Goal: Information Seeking & Learning: Find specific fact

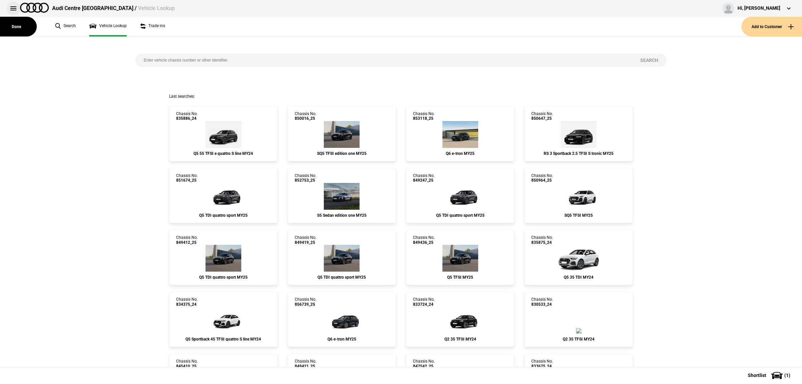
click at [13, 9] on button at bounding box center [13, 8] width 13 height 13
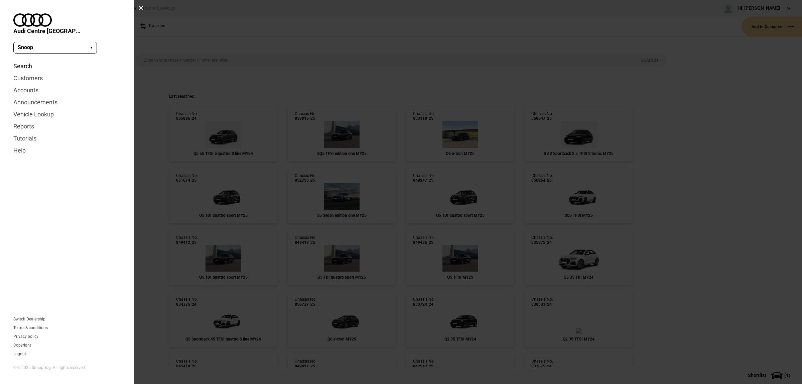
click at [32, 60] on link "Search" at bounding box center [66, 66] width 107 height 12
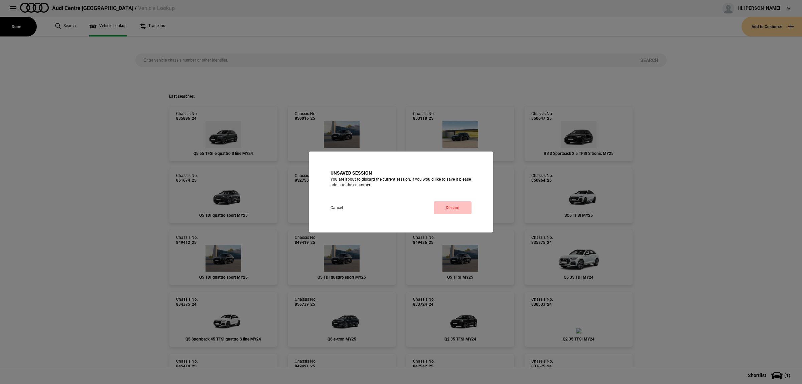
click at [470, 212] on link "Discard" at bounding box center [453, 207] width 38 height 13
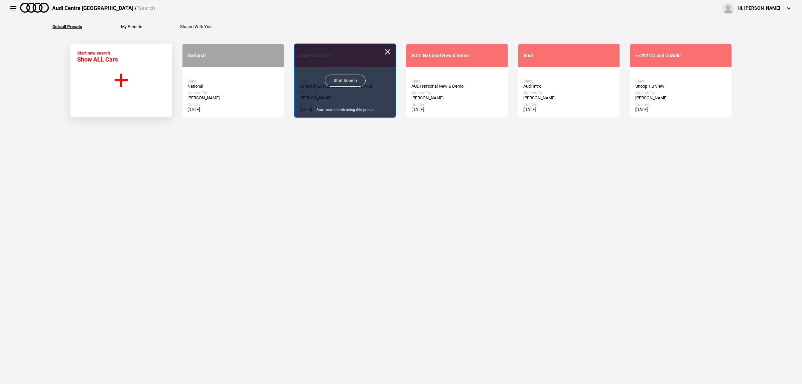
click at [327, 84] on link "Start Search" at bounding box center [345, 81] width 41 height 12
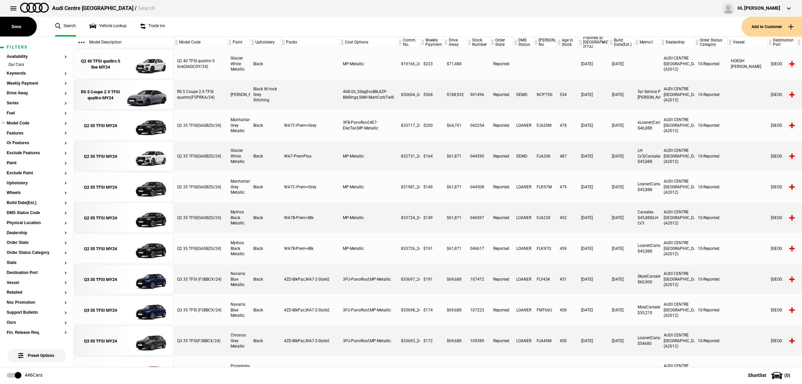
click at [28, 123] on button "Model Code" at bounding box center [37, 123] width 60 height 5
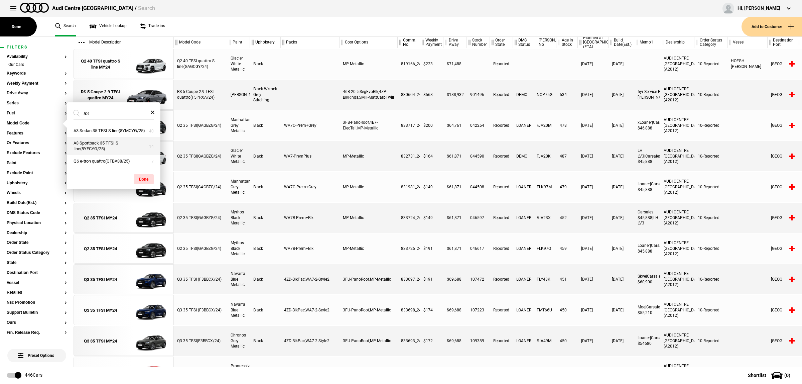
type input "a3"
click at [112, 149] on button "A3 Sportback 35 TFSI S line(8YFCYG/25)" at bounding box center [114, 146] width 94 height 18
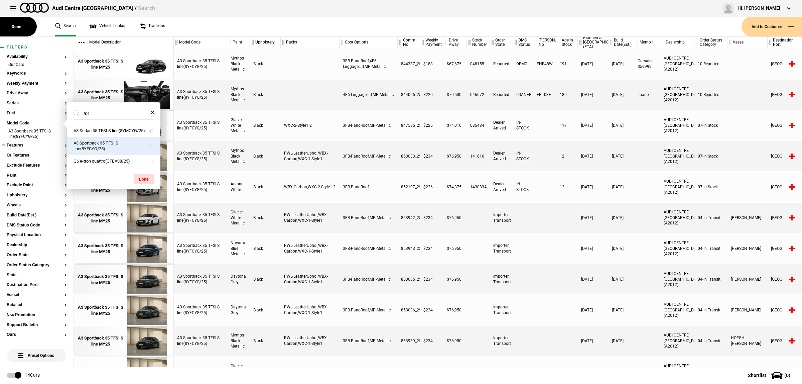
click at [32, 146] on button "Features" at bounding box center [37, 145] width 60 height 5
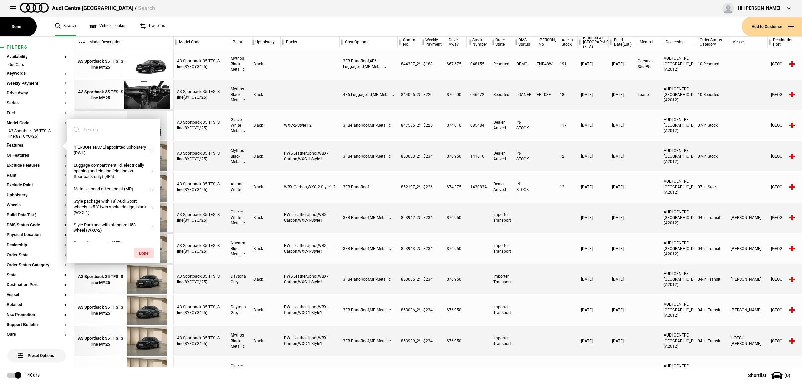
click at [122, 133] on input "search" at bounding box center [110, 130] width 72 height 12
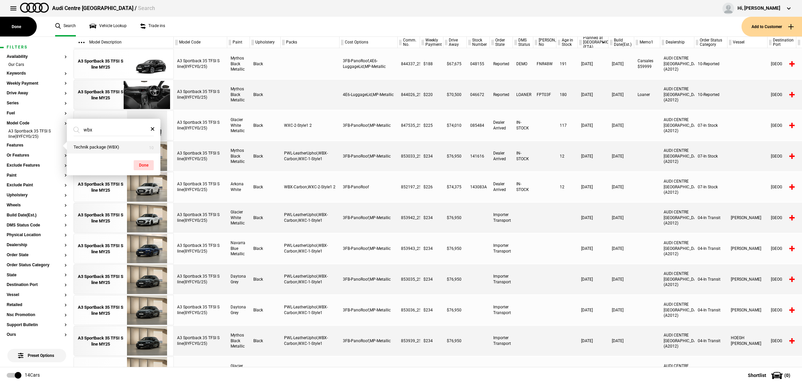
type input "wbx"
click at [120, 141] on button "Technik package (WBX)" at bounding box center [114, 147] width 94 height 12
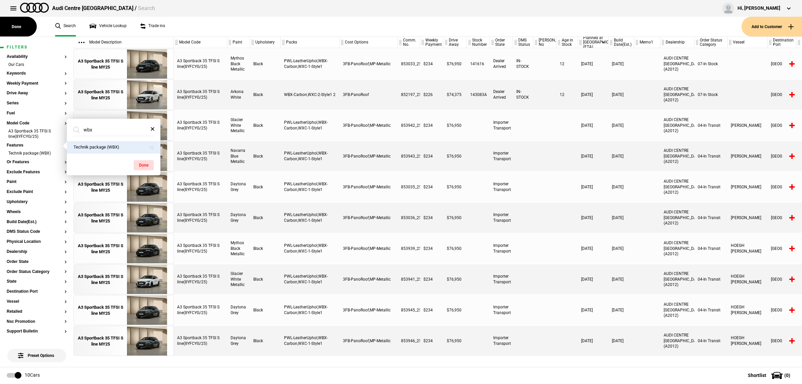
click at [546, 184] on div at bounding box center [544, 187] width 23 height 30
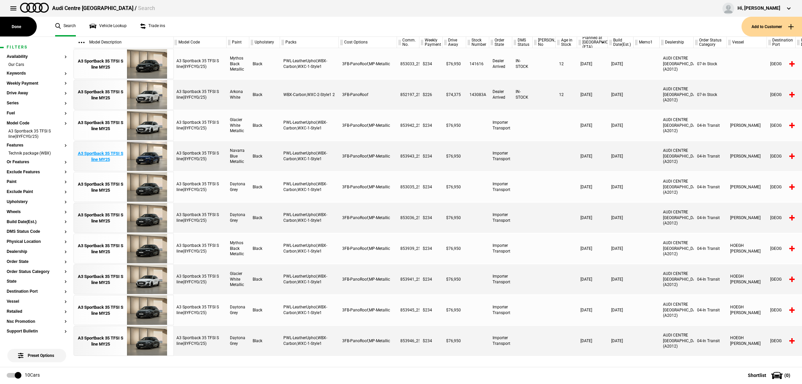
click at [156, 161] on img at bounding box center [147, 156] width 46 height 30
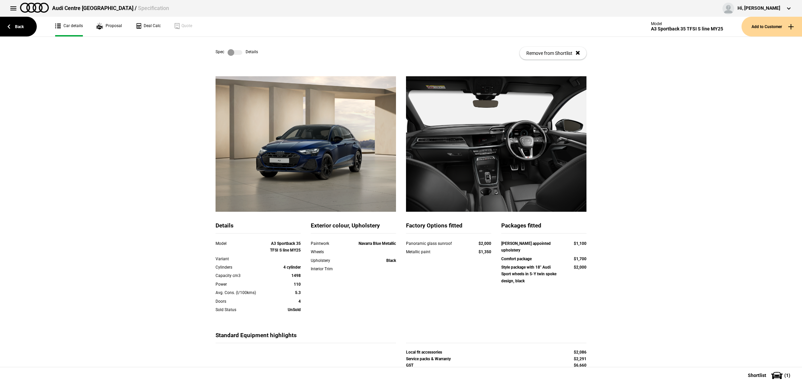
click at [238, 51] on label at bounding box center [235, 52] width 15 height 7
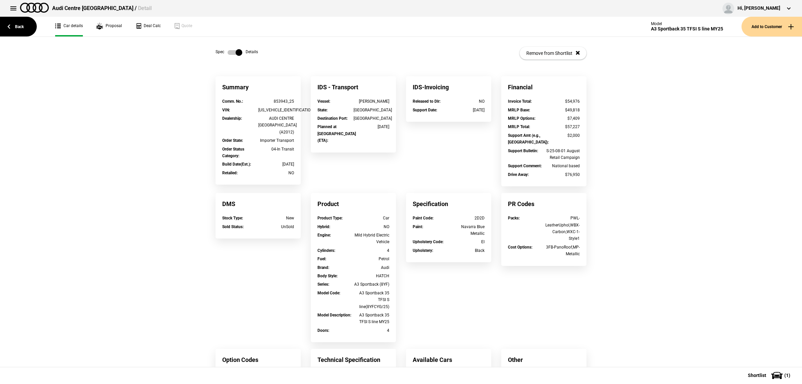
click at [238, 51] on label at bounding box center [235, 52] width 15 height 7
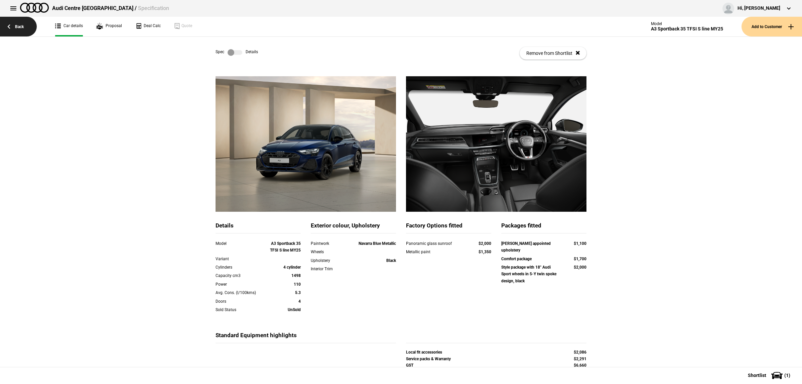
click at [25, 32] on link "Back" at bounding box center [18, 27] width 37 height 20
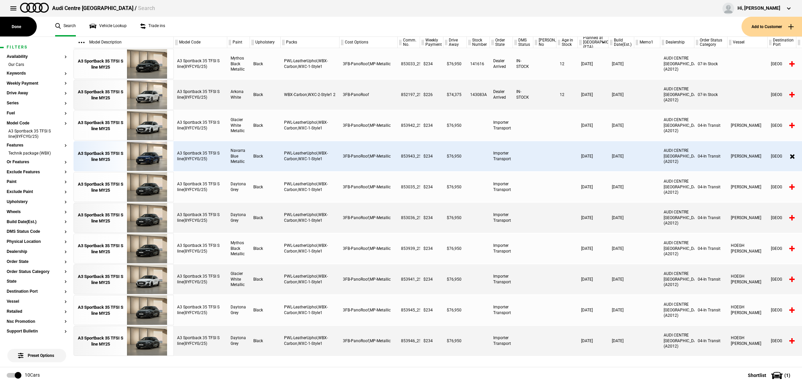
scroll to position [0, 1]
click at [29, 180] on button "Paint" at bounding box center [37, 181] width 60 height 5
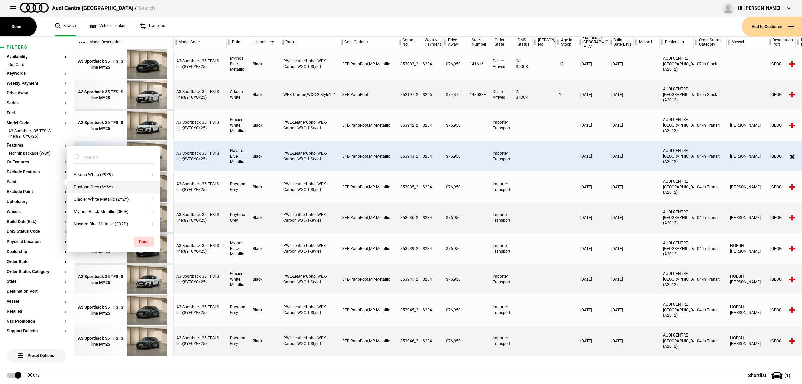
click at [119, 186] on button "Daytona Grey (6Y6Y)" at bounding box center [114, 187] width 94 height 12
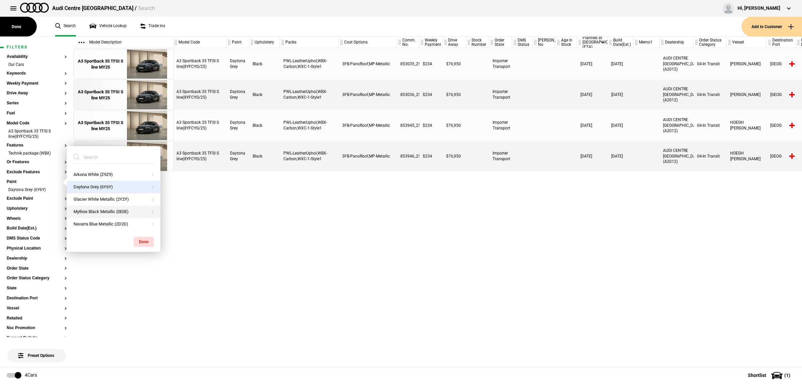
click at [116, 209] on button "Mythos Black Metallic (0E0E)" at bounding box center [114, 212] width 94 height 12
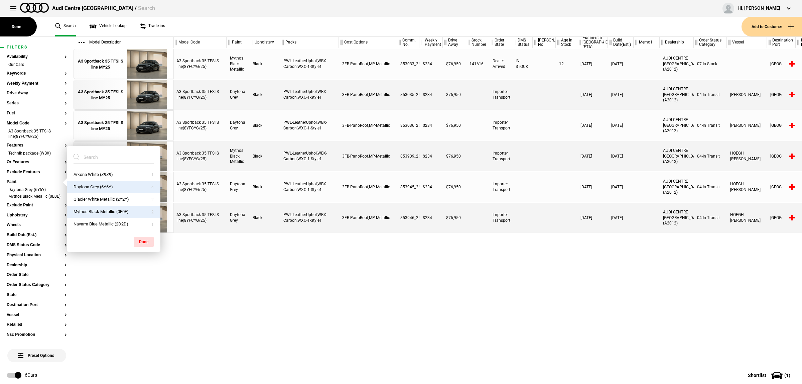
click at [571, 286] on div "A3 Sportback 35 TFSI S line(8YFCYG/25) Mythos Black Metallic Black PWL-LeatherU…" at bounding box center [488, 207] width 628 height 318
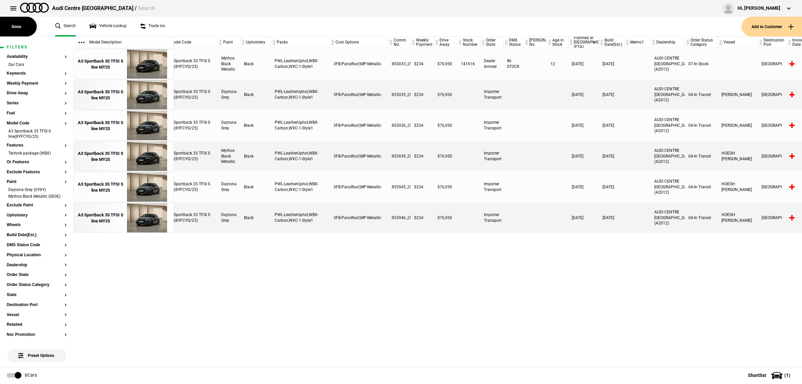
scroll to position [0, 9]
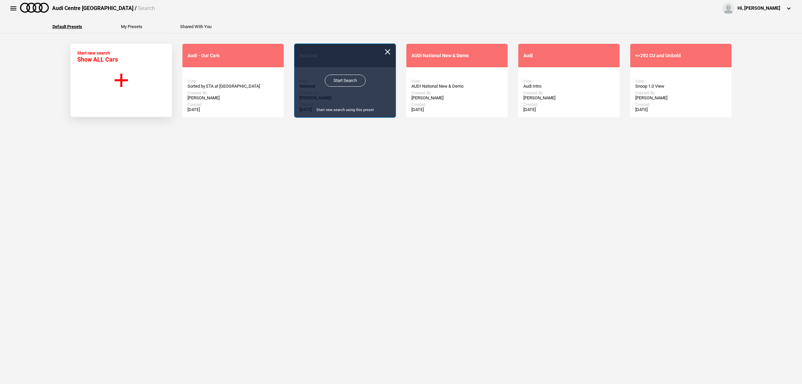
click at [339, 76] on link "Start Search" at bounding box center [345, 81] width 41 height 12
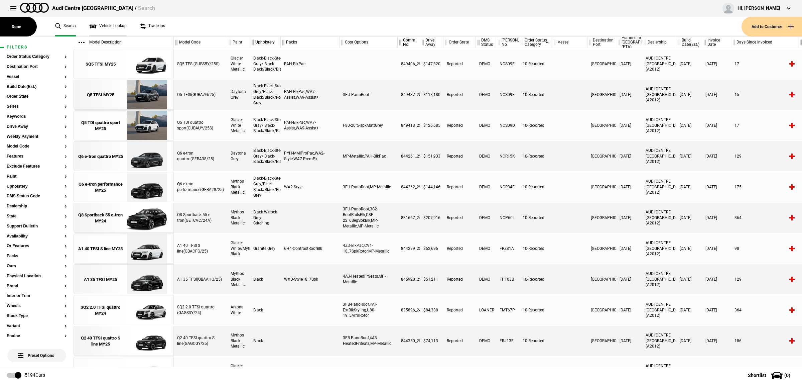
click at [121, 24] on link "Vehicle Lookup" at bounding box center [107, 27] width 37 height 20
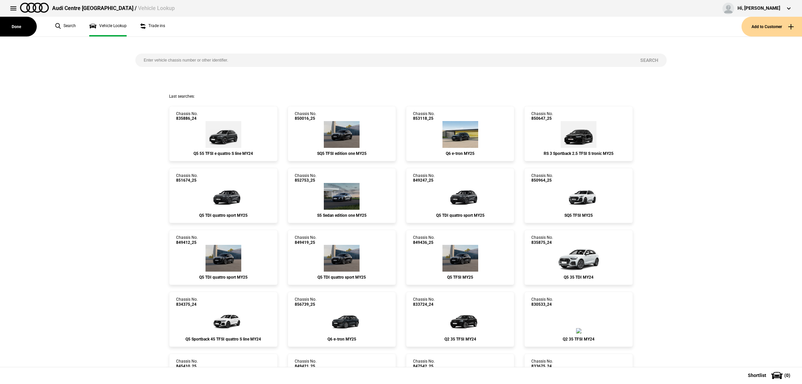
click at [202, 66] on input "search" at bounding box center [383, 59] width 497 height 13
type input "832732"
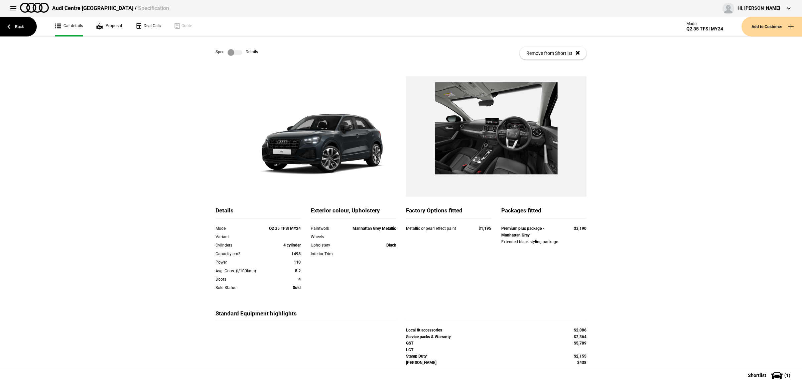
click at [234, 52] on label at bounding box center [235, 52] width 15 height 7
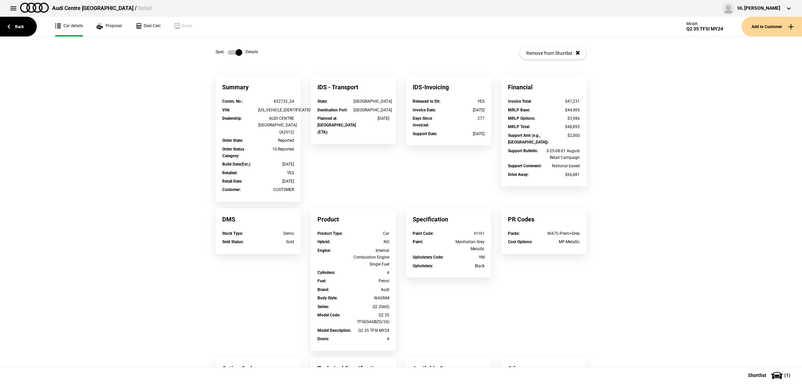
click at [279, 94] on div "Summary" at bounding box center [258, 87] width 85 height 22
drag, startPoint x: 285, startPoint y: 101, endPoint x: 268, endPoint y: 101, distance: 16.7
click at [268, 101] on div "832732_24" at bounding box center [276, 101] width 36 height 7
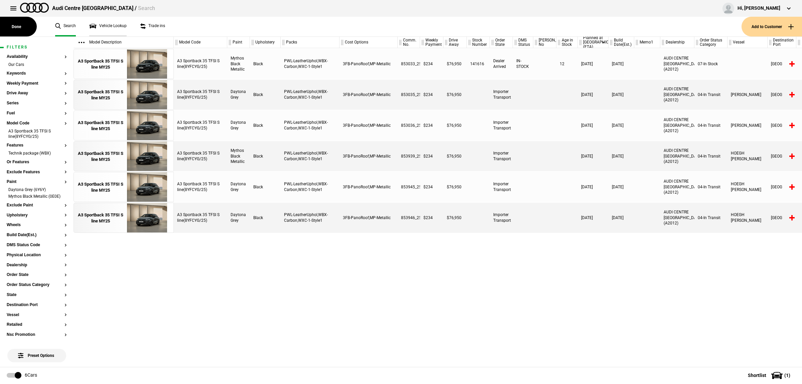
scroll to position [0, 9]
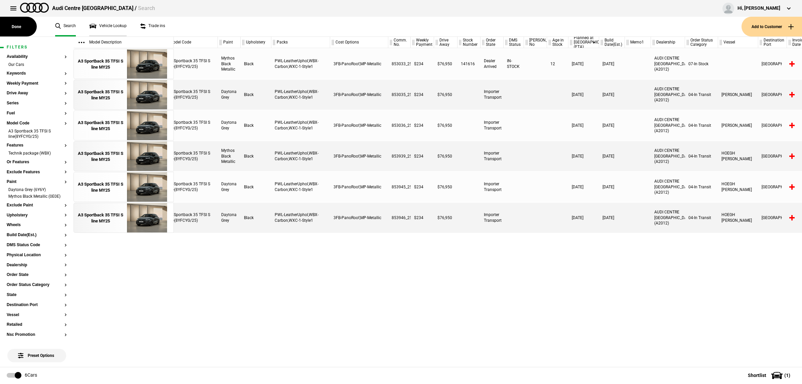
click at [109, 27] on link "Vehicle Lookup" at bounding box center [107, 27] width 37 height 20
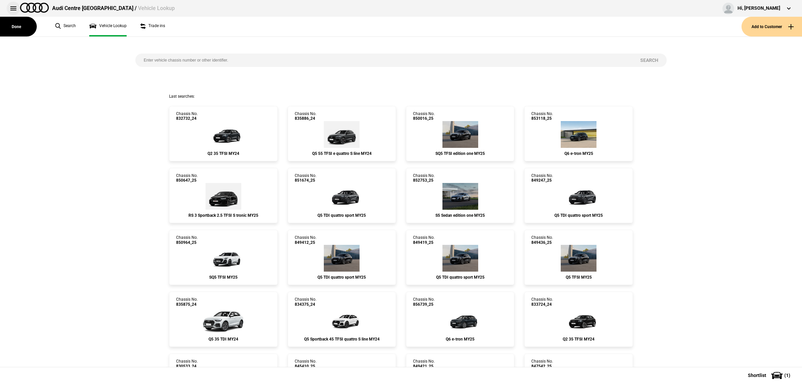
click at [15, 10] on button at bounding box center [13, 8] width 13 height 13
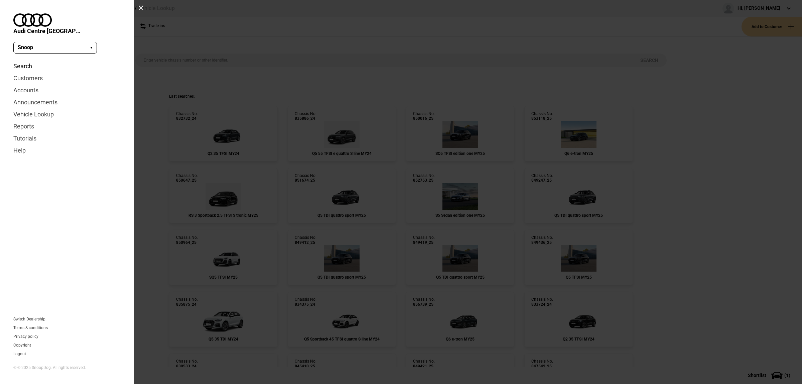
click at [23, 60] on link "Search" at bounding box center [66, 66] width 107 height 12
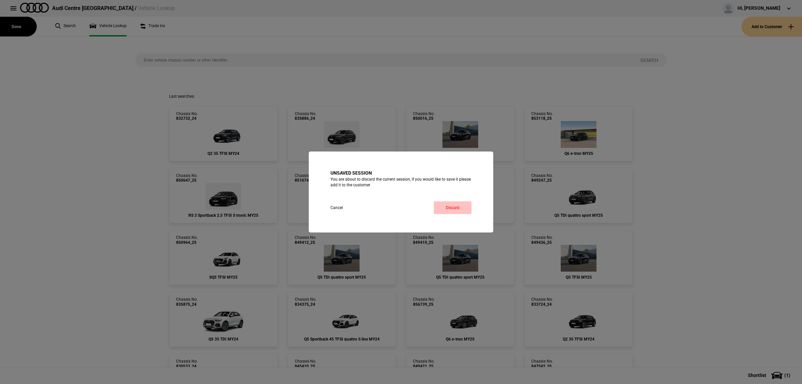
click at [442, 208] on link "Discard" at bounding box center [453, 207] width 38 height 13
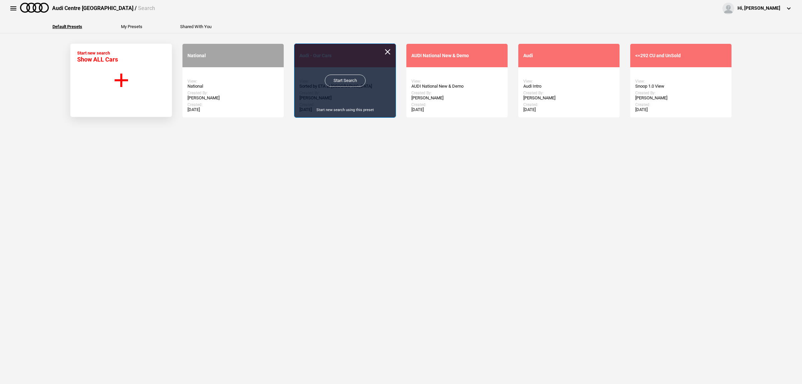
click at [328, 78] on link "Start Search" at bounding box center [345, 81] width 41 height 12
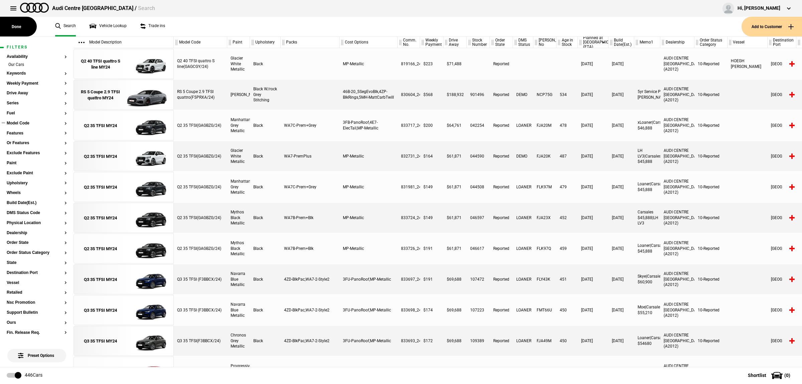
click at [23, 124] on button "Model Code" at bounding box center [37, 123] width 60 height 5
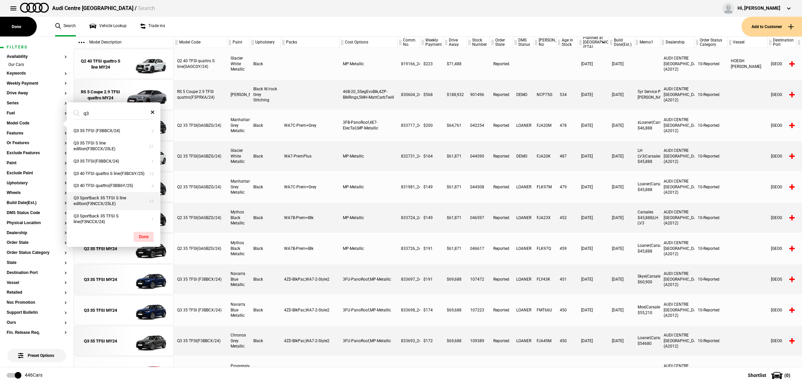
type input "q3"
click at [119, 208] on button "Q3 Sportback 35 TFSI S line edition(F3NCCX/25LE)" at bounding box center [114, 201] width 94 height 18
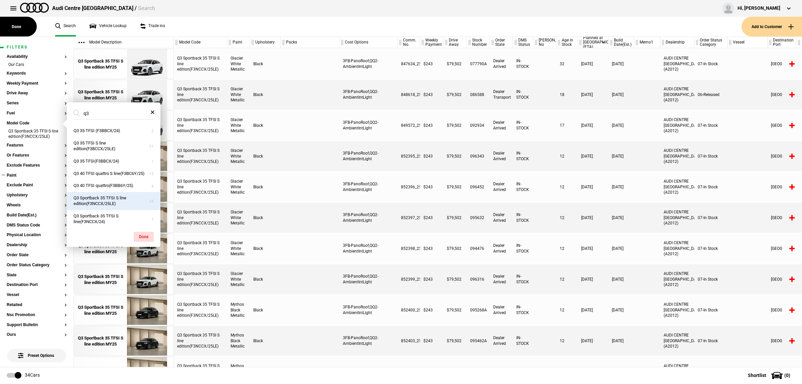
click at [25, 177] on section "Paint" at bounding box center [37, 178] width 60 height 10
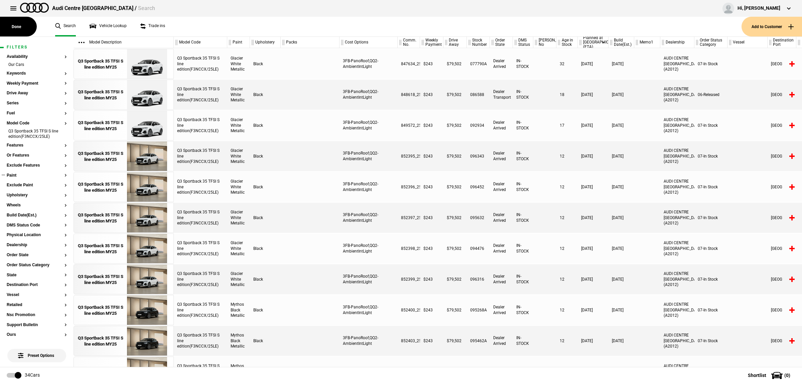
click at [21, 174] on button "Paint" at bounding box center [37, 175] width 60 height 5
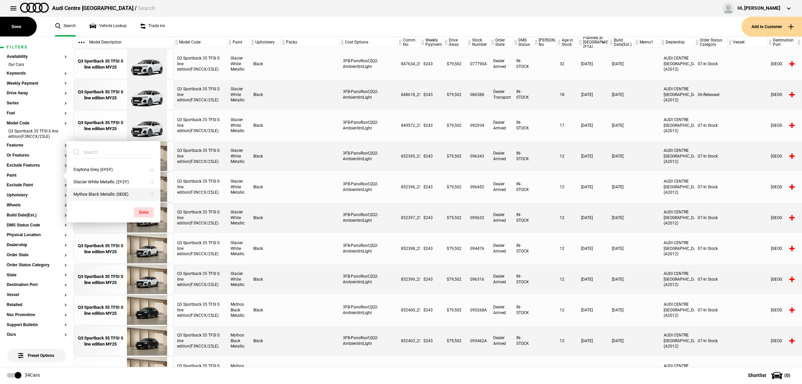
click at [91, 192] on button "Mythos Black Metallic (0E0E)" at bounding box center [114, 194] width 94 height 12
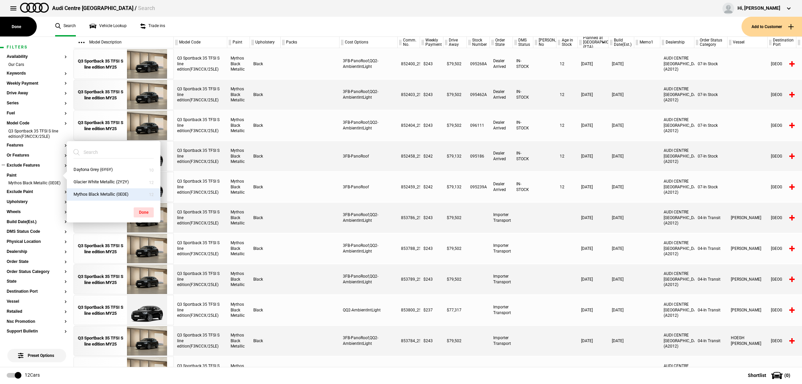
click at [22, 163] on button "Exclude Features" at bounding box center [37, 165] width 60 height 5
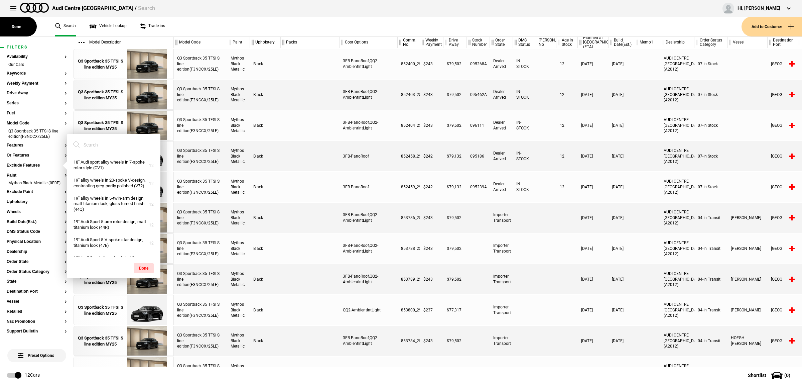
click at [90, 146] on input "search" at bounding box center [110, 145] width 72 height 12
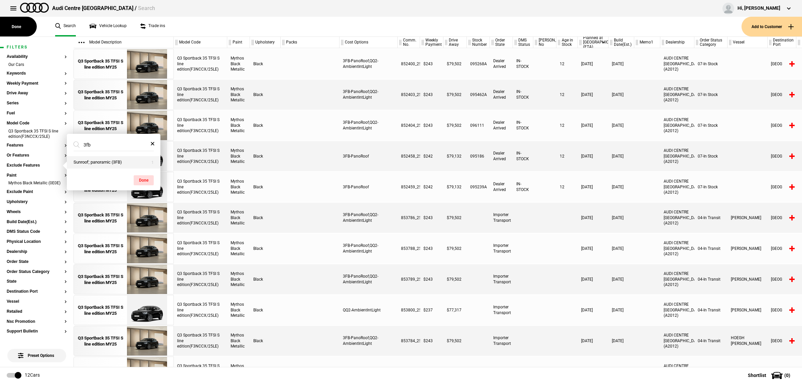
type input "3fb"
click at [96, 159] on button "Sunroof; panoramic (3FB)" at bounding box center [114, 162] width 94 height 12
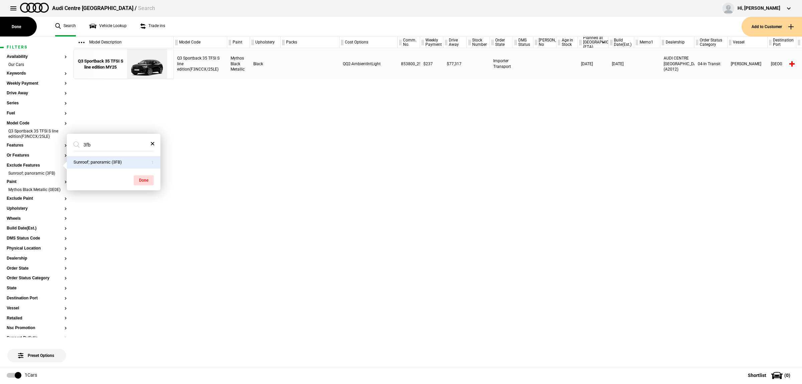
click at [384, 181] on div "Q3 Sportback 35 TFSI S line edition(F3NCCX/25LE) Mythos Black Metallic Black QQ…" at bounding box center [488, 207] width 628 height 318
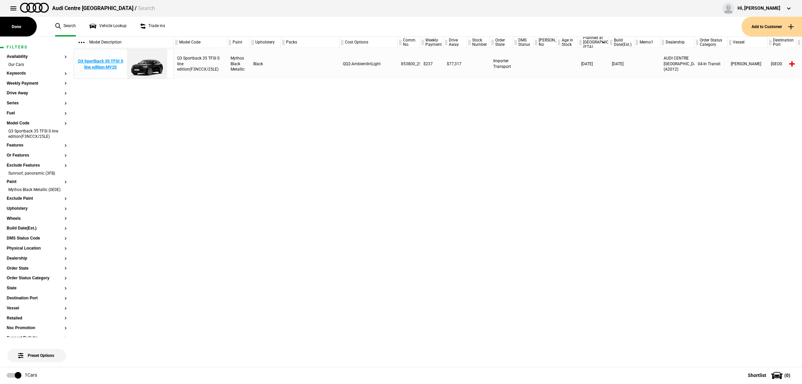
click at [132, 64] on img at bounding box center [147, 64] width 46 height 30
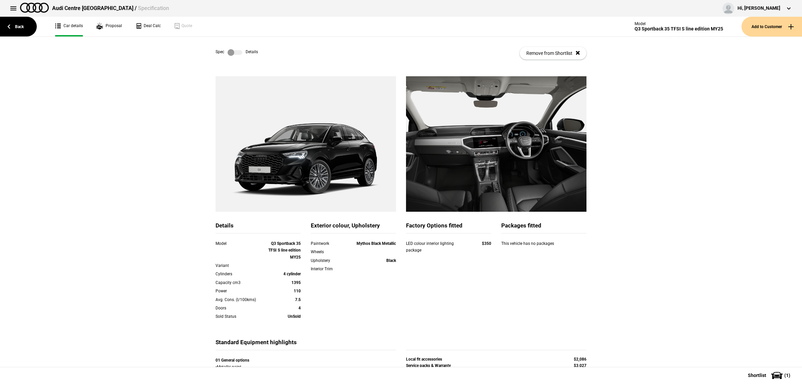
click at [235, 50] on label at bounding box center [235, 52] width 15 height 7
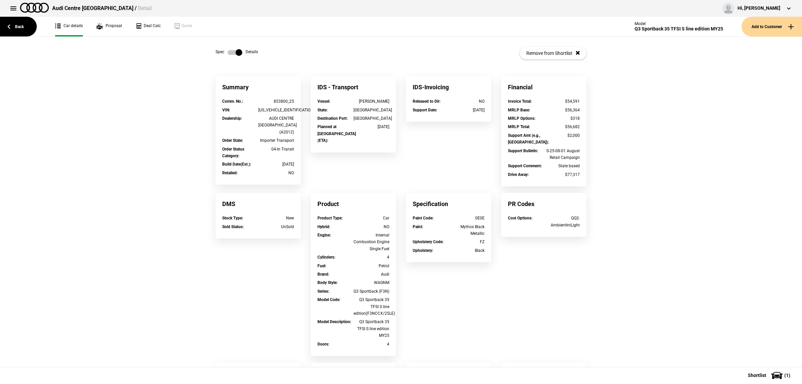
click at [230, 52] on label at bounding box center [235, 52] width 15 height 7
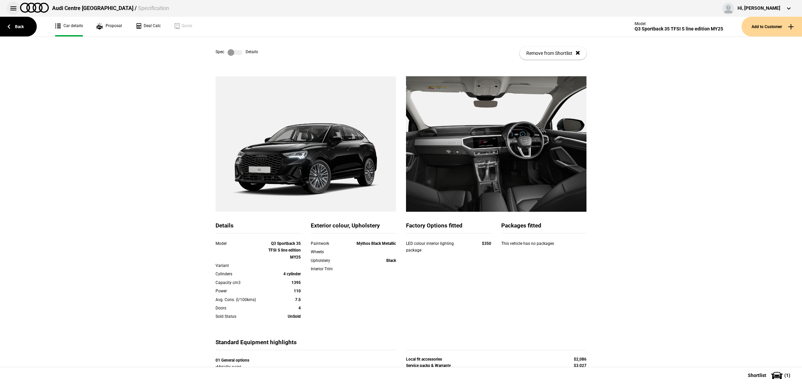
click at [12, 7] on button at bounding box center [13, 8] width 13 height 13
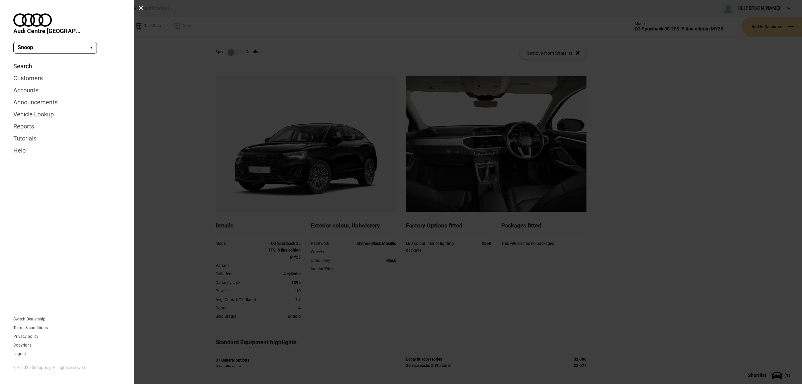
click at [35, 60] on link "Search" at bounding box center [66, 66] width 107 height 12
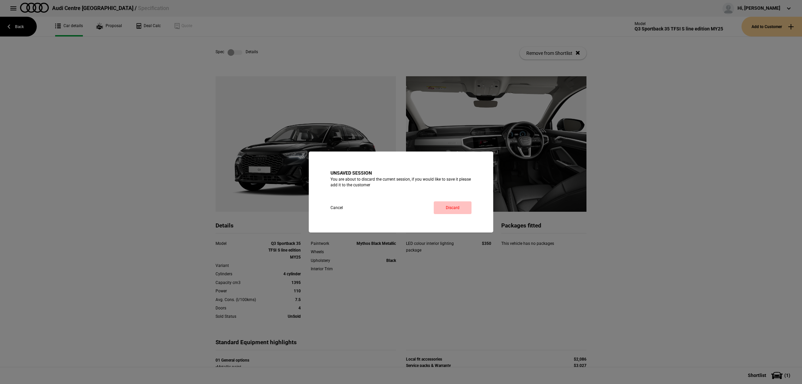
click at [437, 208] on link "Discard" at bounding box center [453, 207] width 38 height 13
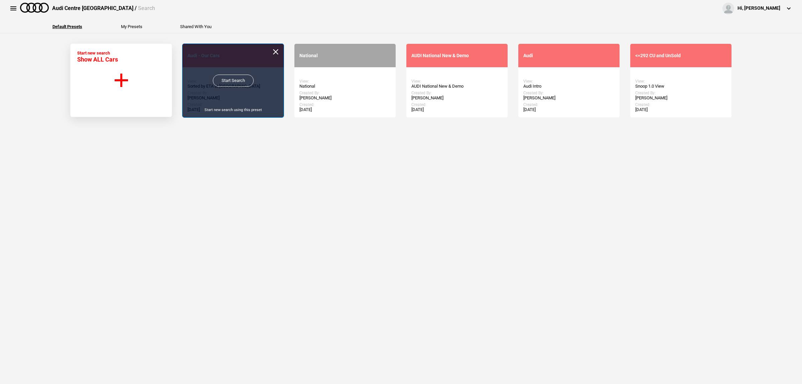
click at [243, 84] on link "Start Search" at bounding box center [233, 81] width 41 height 12
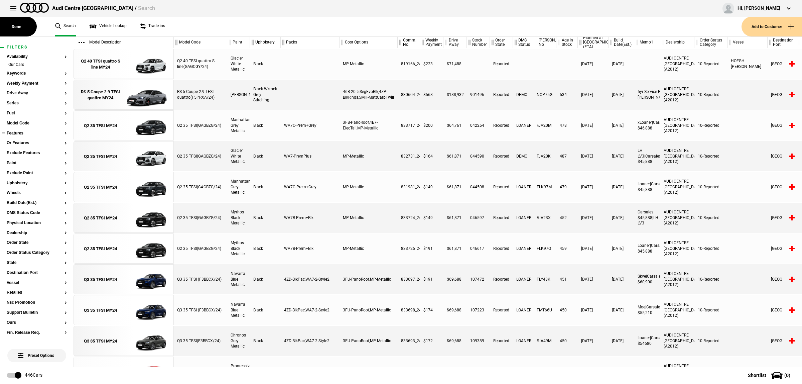
click at [22, 135] on button "Features" at bounding box center [37, 133] width 60 height 5
type input "q"
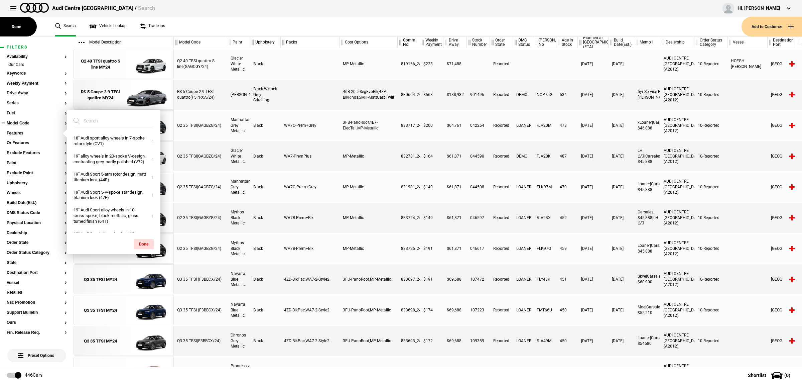
click at [29, 122] on button "Model Code" at bounding box center [37, 123] width 60 height 5
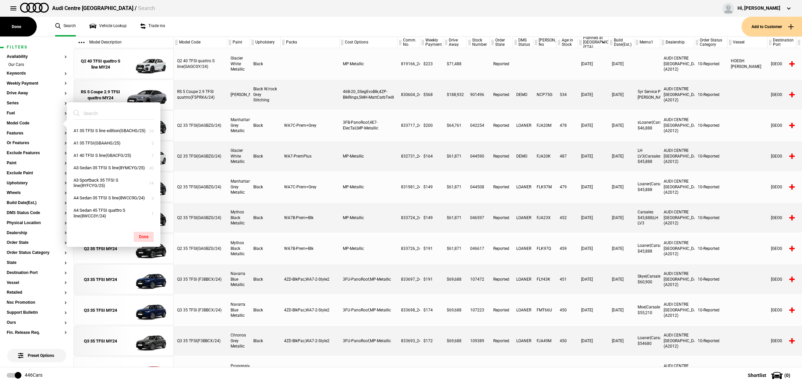
click at [113, 113] on input "search" at bounding box center [110, 113] width 72 height 12
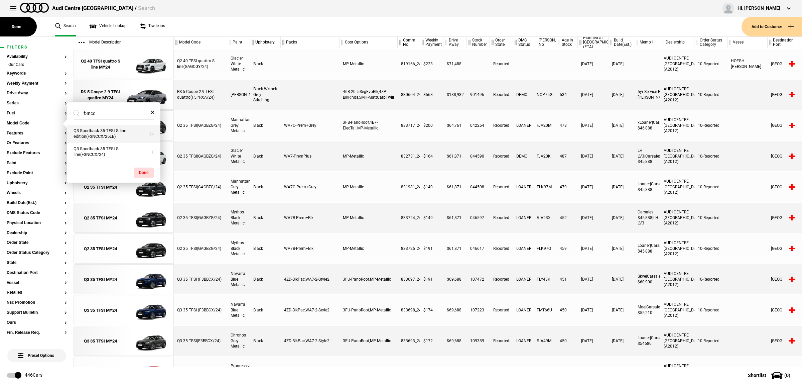
type input "f3ncc"
click at [125, 135] on button "Q3 Sportback 35 TFSI S line edition(F3NCCX/25LE)" at bounding box center [114, 134] width 94 height 18
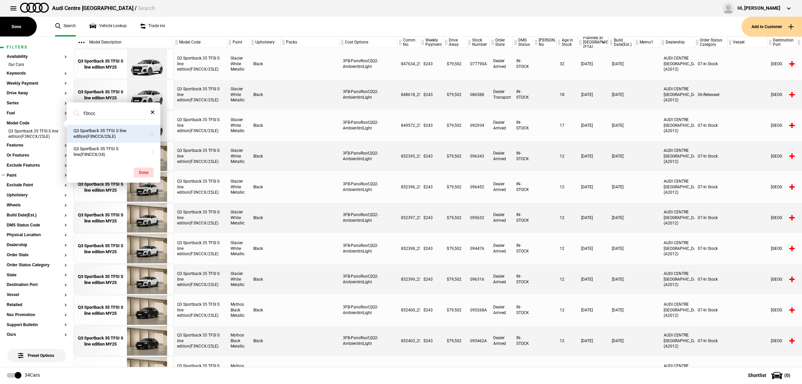
click at [36, 179] on section "Paint" at bounding box center [37, 178] width 60 height 10
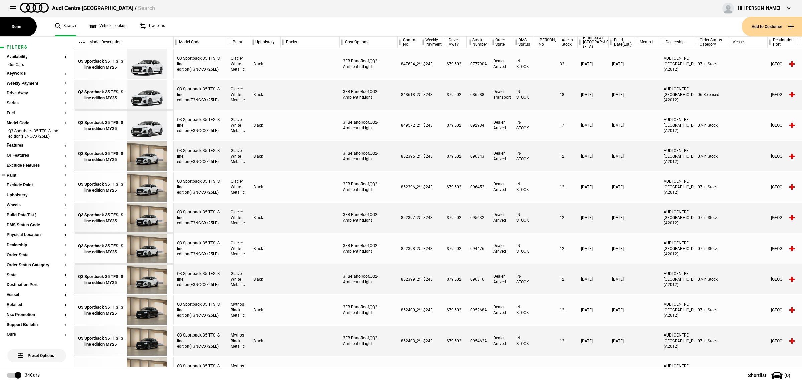
click at [33, 178] on section "Paint" at bounding box center [37, 178] width 60 height 10
click at [19, 173] on button "Paint" at bounding box center [37, 175] width 60 height 5
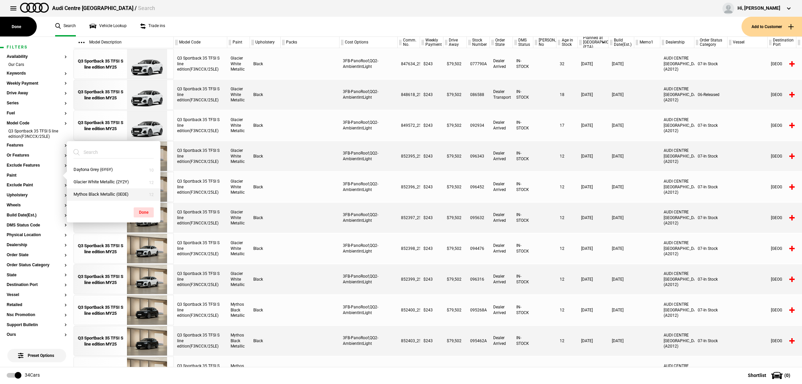
click at [103, 194] on button "Mythos Black Metallic (0E0E)" at bounding box center [114, 194] width 94 height 12
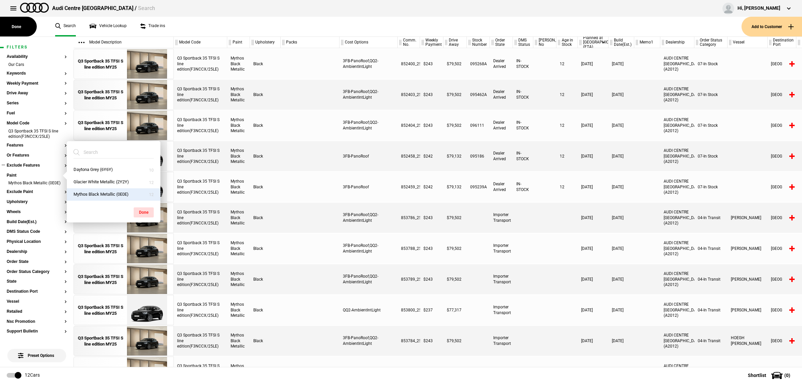
click at [27, 167] on button "Exclude Features" at bounding box center [37, 165] width 60 height 5
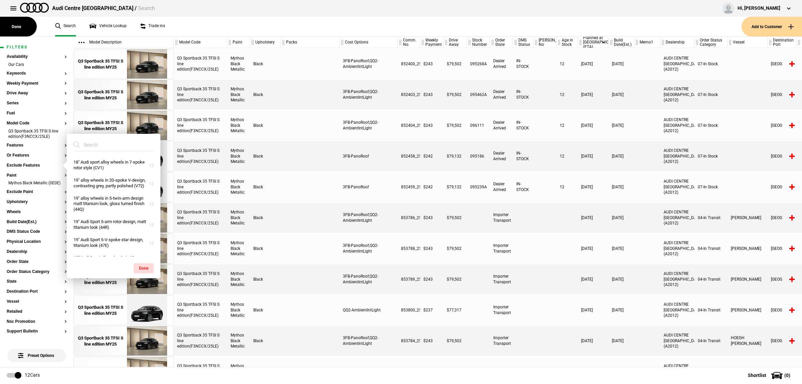
click at [94, 147] on input "search" at bounding box center [110, 145] width 72 height 12
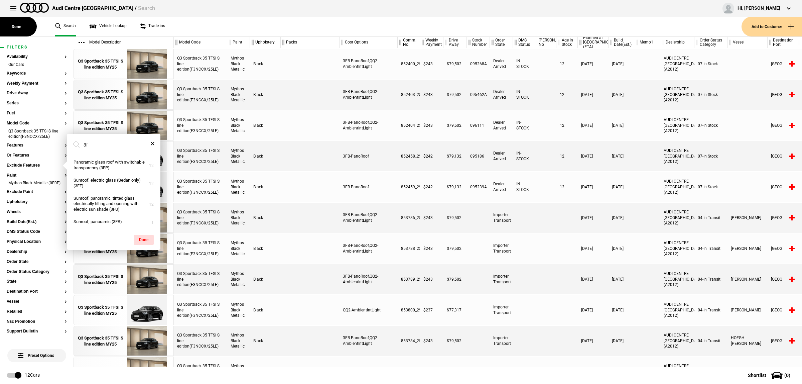
type input "3fb"
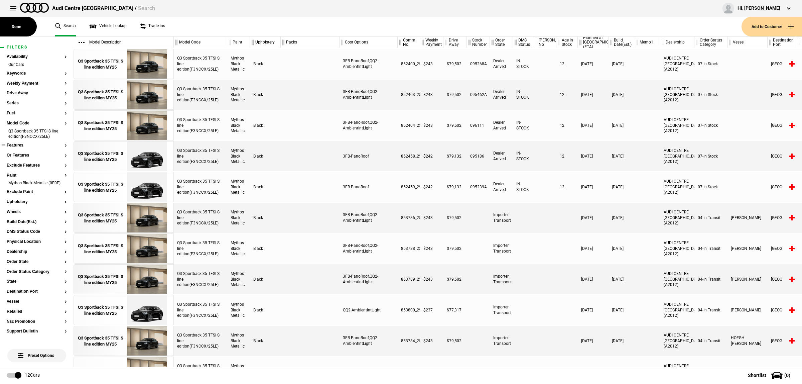
click at [34, 144] on button "Features" at bounding box center [37, 145] width 60 height 5
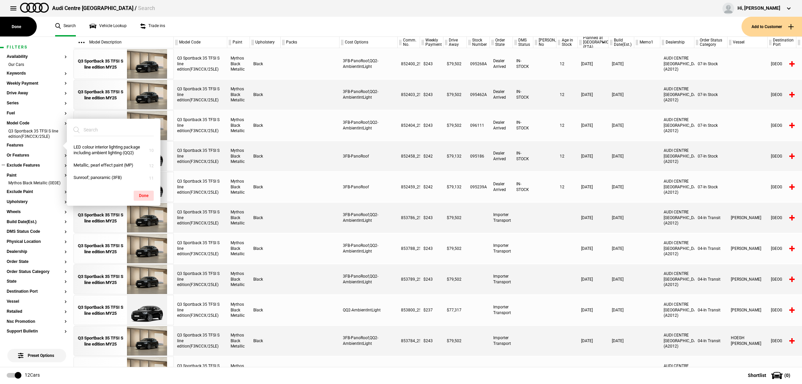
click at [19, 164] on button "Exclude Features" at bounding box center [37, 165] width 60 height 5
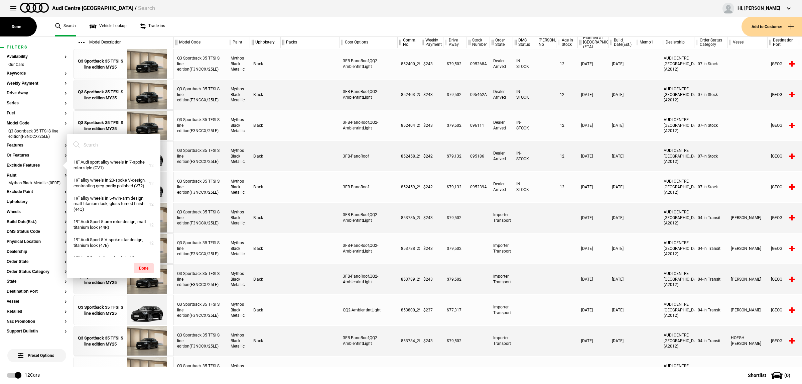
click at [101, 143] on input "search" at bounding box center [110, 145] width 72 height 12
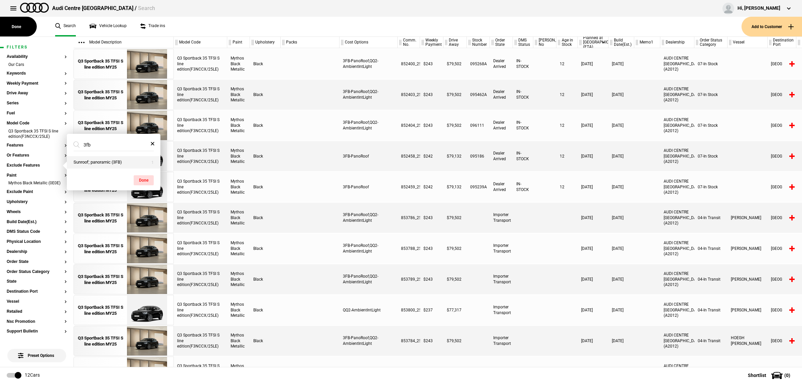
type input "3fb"
click at [106, 159] on button "Sunroof; panoramic (3FB)" at bounding box center [114, 162] width 94 height 12
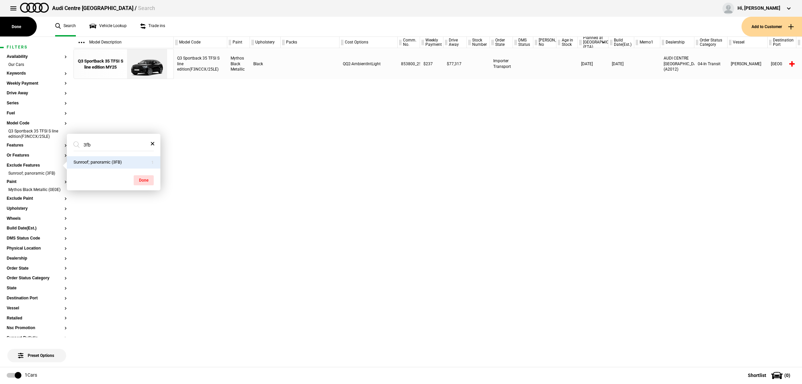
click at [320, 188] on div "Q3 Sportback 35 TFSI S line edition(F3NCCX/25LE) Mythos Black Metallic Black QQ…" at bounding box center [488, 207] width 628 height 318
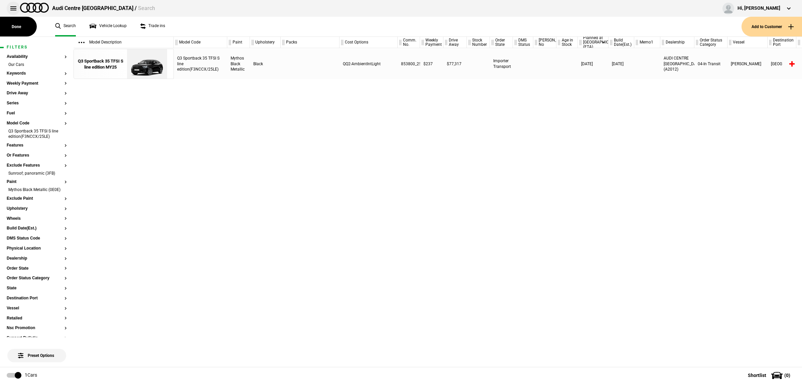
click at [16, 8] on button at bounding box center [13, 8] width 13 height 13
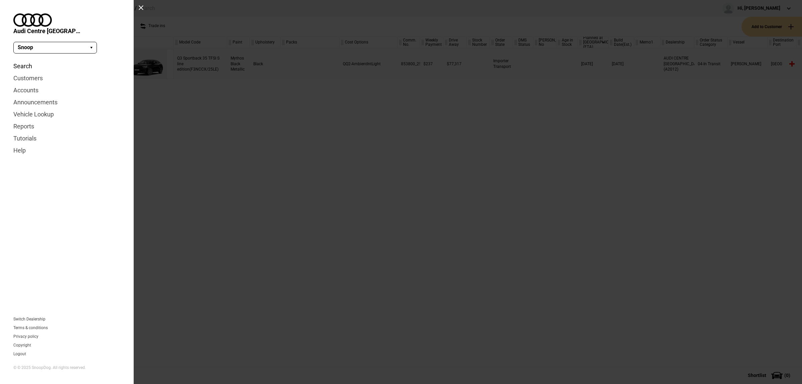
click at [25, 60] on link "Search" at bounding box center [66, 66] width 107 height 12
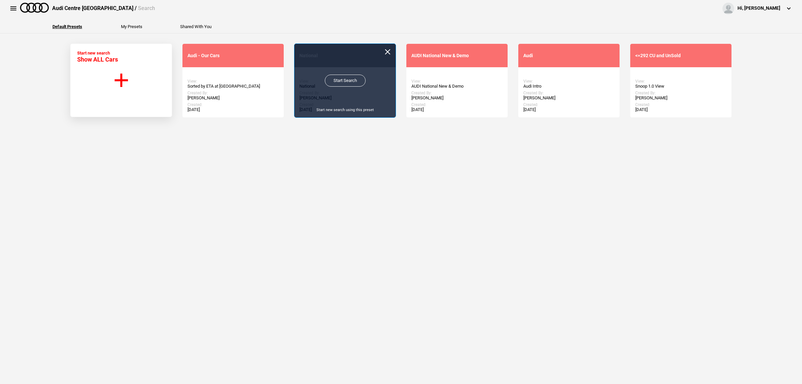
click at [338, 79] on link "Start Search" at bounding box center [345, 81] width 41 height 12
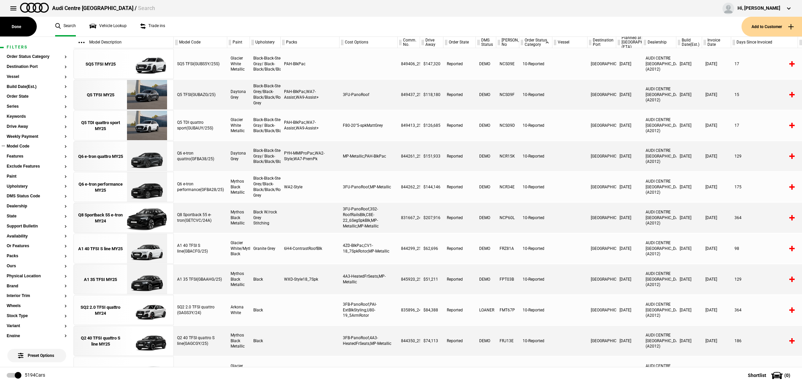
click at [24, 146] on button "Model Code" at bounding box center [37, 146] width 60 height 5
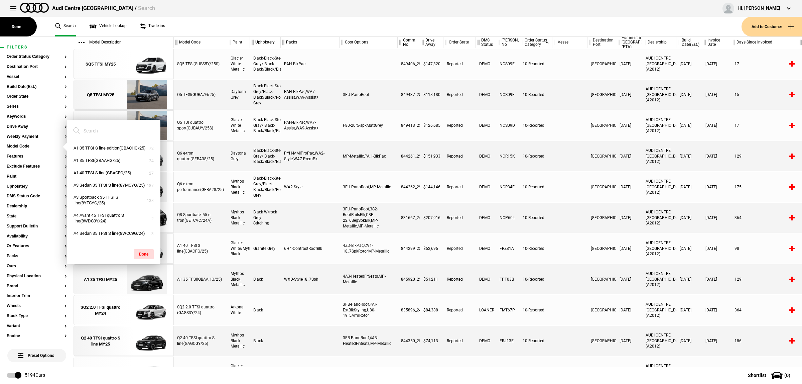
click at [106, 129] on input "search" at bounding box center [110, 131] width 72 height 12
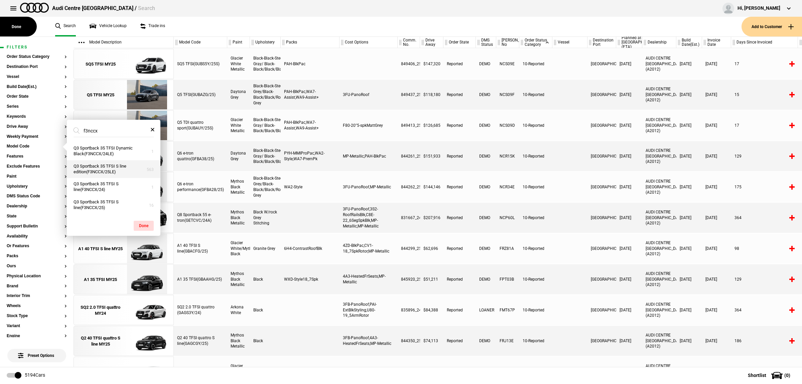
type input "f3nccx"
click at [132, 170] on button "Q3 Sportback 35 TFSI S line edition(F3NCCX/25LE)" at bounding box center [114, 169] width 94 height 18
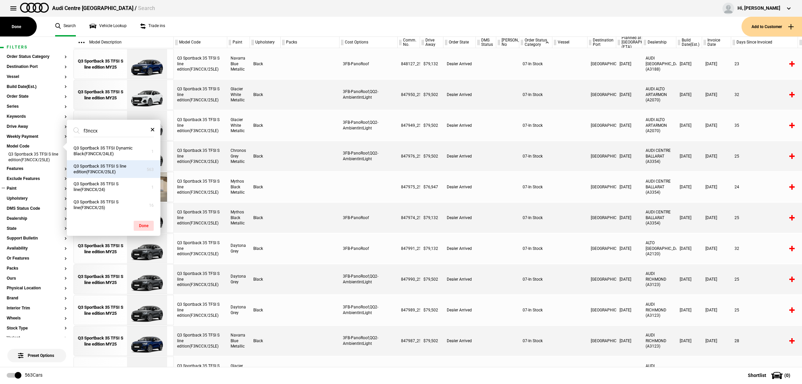
click at [30, 188] on button "Paint" at bounding box center [37, 188] width 60 height 5
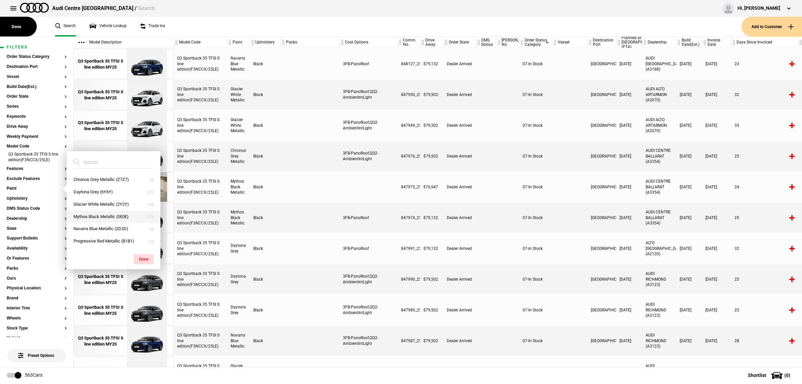
click at [109, 217] on button "Mythos Black Metallic (0E0E)" at bounding box center [114, 217] width 94 height 12
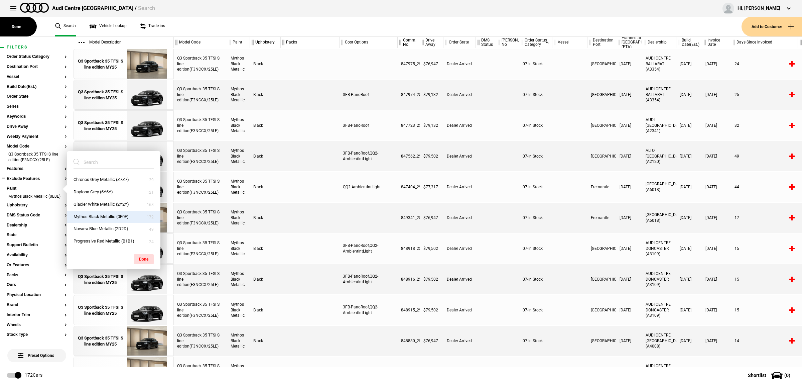
click at [30, 179] on button "Exclude Features" at bounding box center [37, 178] width 60 height 5
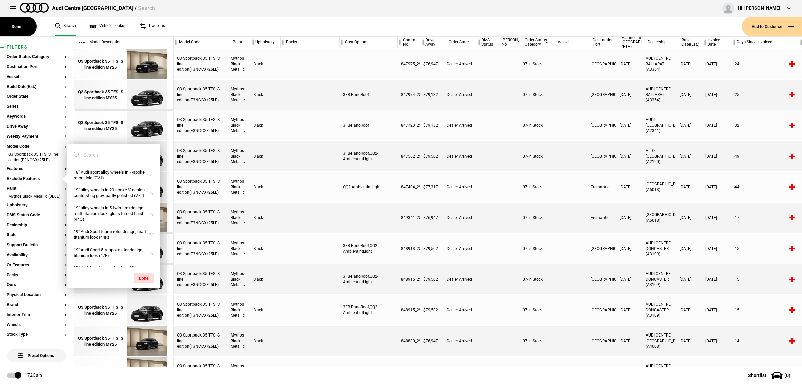
click at [91, 152] on input "search" at bounding box center [110, 155] width 72 height 12
type input "2"
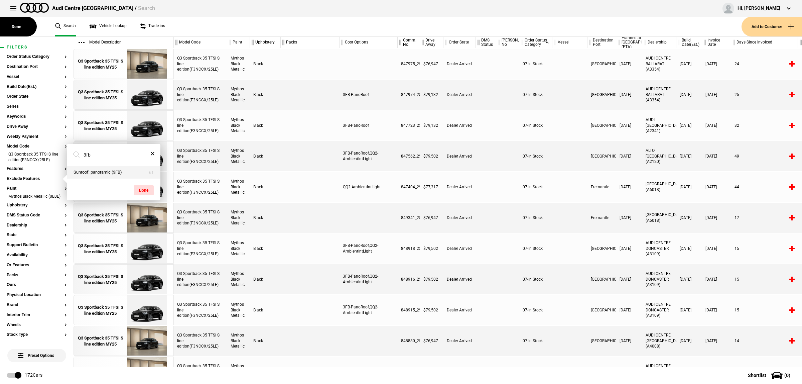
type input "3fb"
click at [117, 172] on button "Sunroof; panoramic (3FB)" at bounding box center [114, 172] width 94 height 12
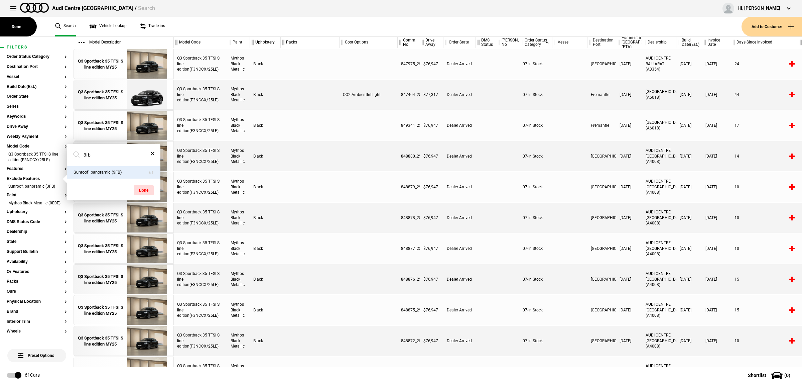
click at [385, 199] on div at bounding box center [369, 187] width 58 height 30
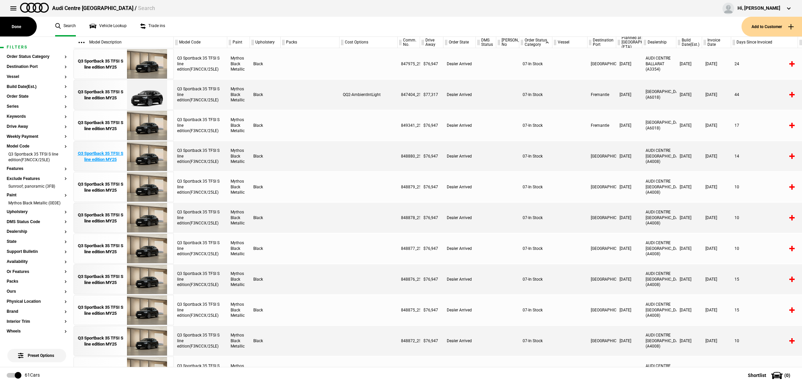
click at [118, 151] on div "Q3 Sportback 35 TFSI S line edition MY25" at bounding box center [100, 156] width 46 height 12
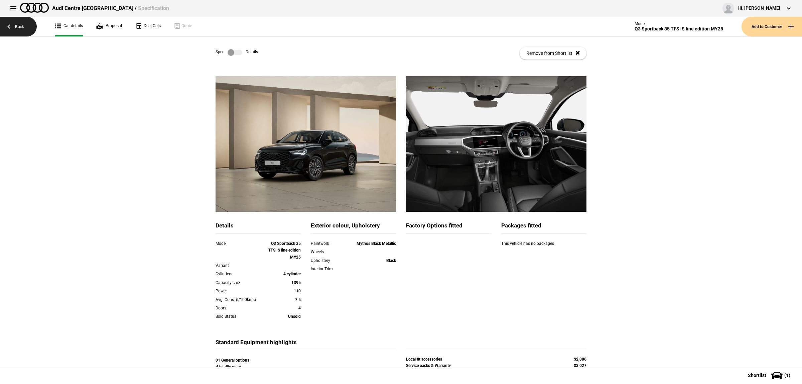
click at [29, 24] on link "Back" at bounding box center [18, 27] width 37 height 20
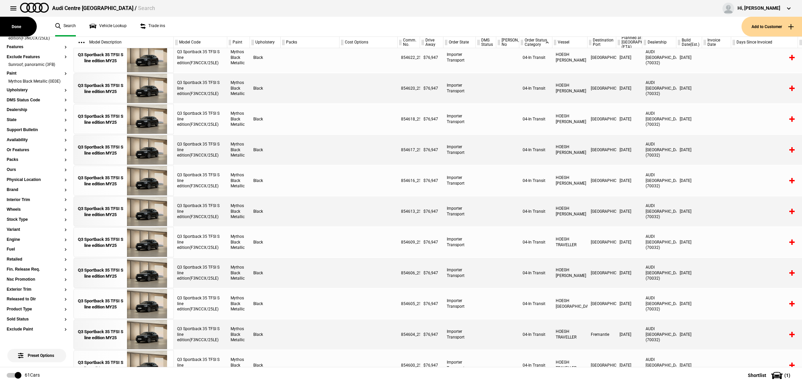
scroll to position [1149, 0]
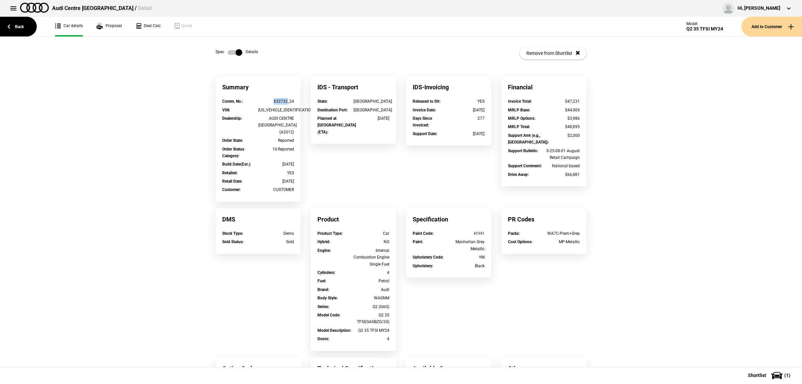
click at [228, 51] on label at bounding box center [235, 52] width 15 height 7
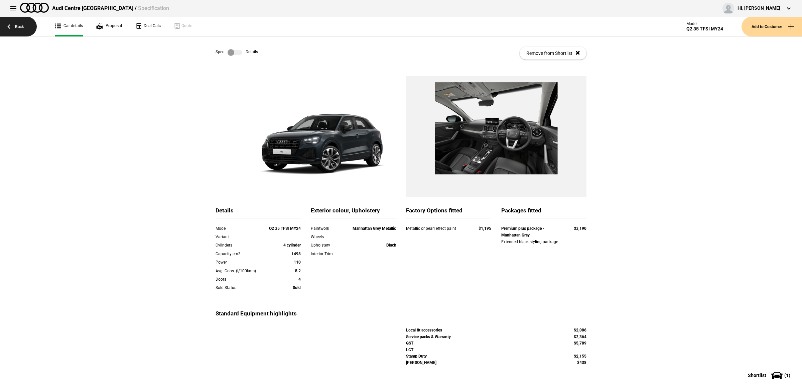
click at [26, 30] on link "Back" at bounding box center [18, 27] width 37 height 20
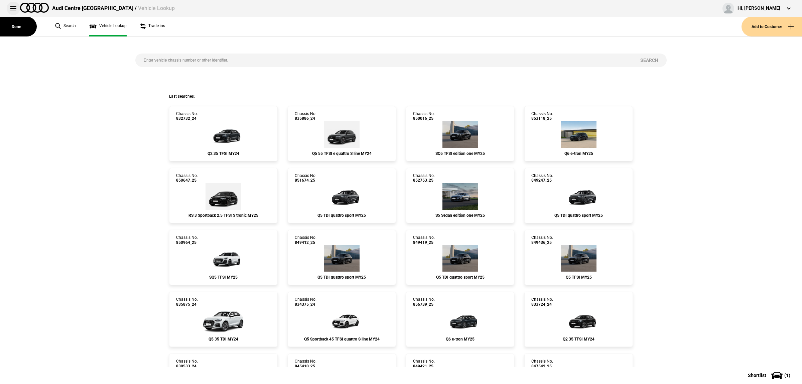
click at [12, 11] on button at bounding box center [13, 8] width 13 height 13
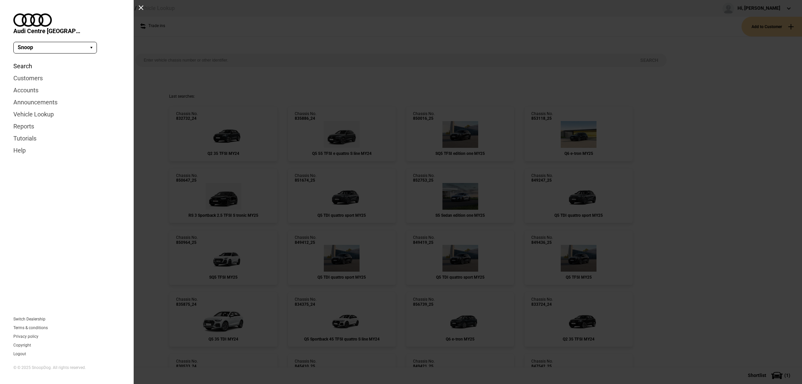
click at [20, 60] on link "Search" at bounding box center [66, 66] width 107 height 12
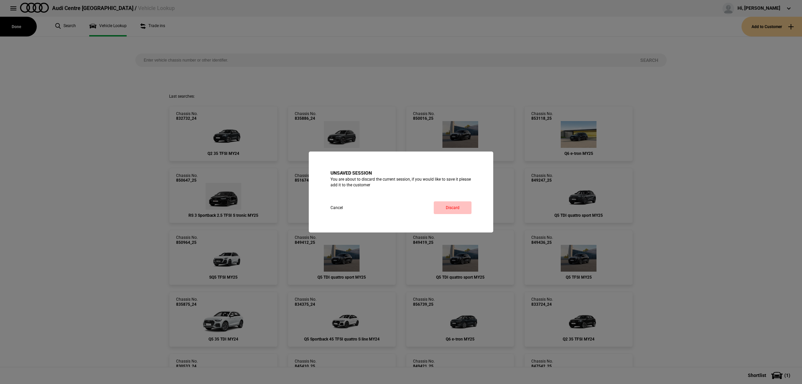
click at [454, 204] on link "Discard" at bounding box center [453, 207] width 38 height 13
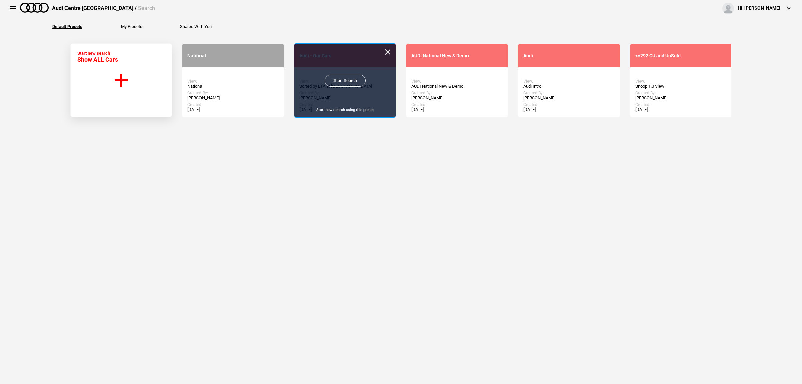
click at [332, 80] on link "Start Search" at bounding box center [345, 81] width 41 height 12
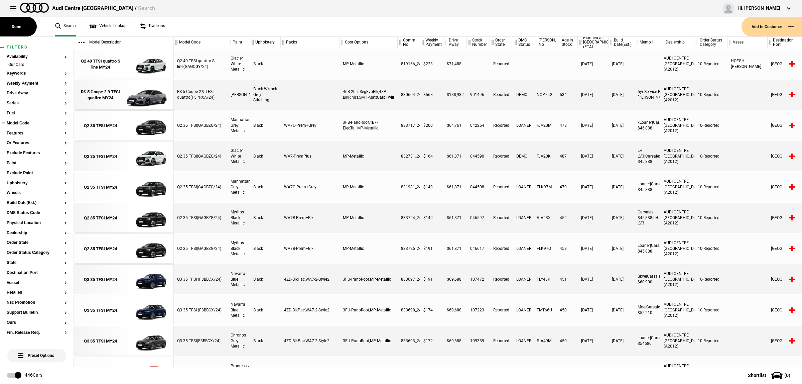
click at [22, 123] on button "Model Code" at bounding box center [37, 123] width 60 height 5
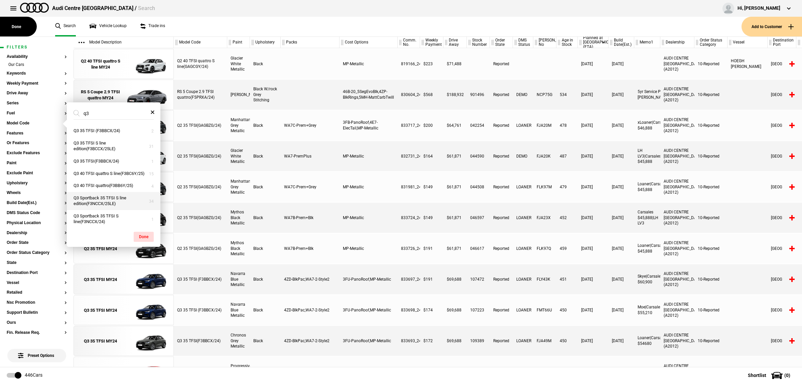
type input "q3"
click at [124, 209] on button "Q3 Sportback 35 TFSI S line edition(F3NCCX/25LE)" at bounding box center [114, 201] width 94 height 18
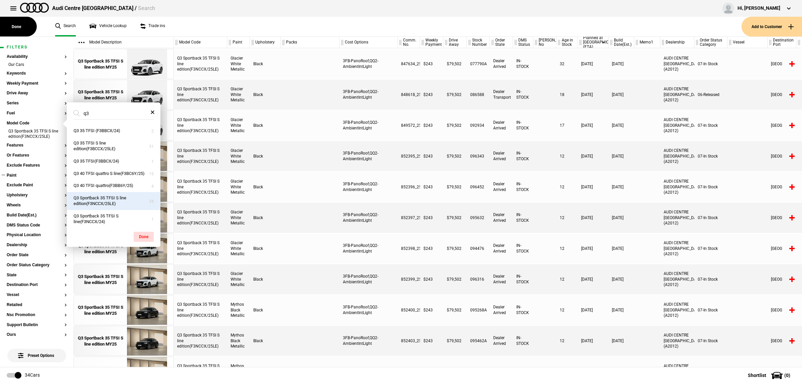
click at [17, 177] on button "Paint" at bounding box center [37, 175] width 60 height 5
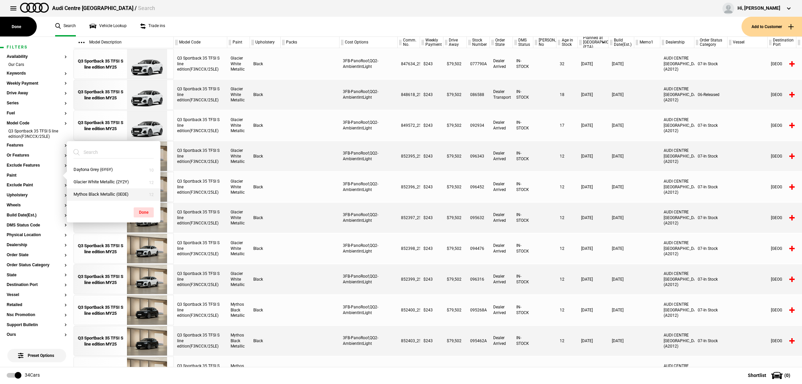
click at [89, 194] on button "Mythos Black Metallic (0E0E)" at bounding box center [114, 194] width 94 height 12
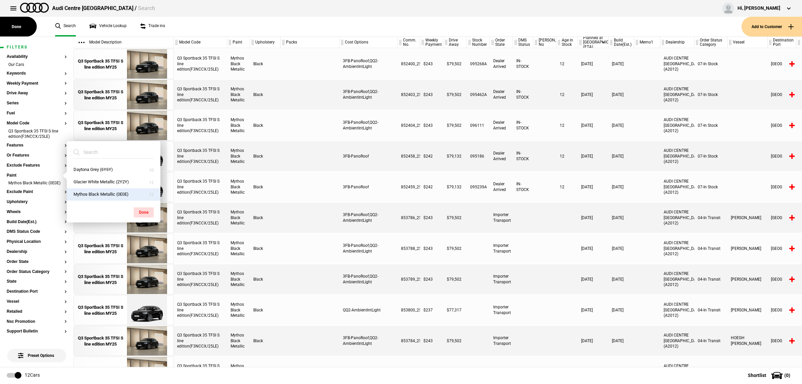
click at [283, 199] on div at bounding box center [310, 187] width 59 height 30
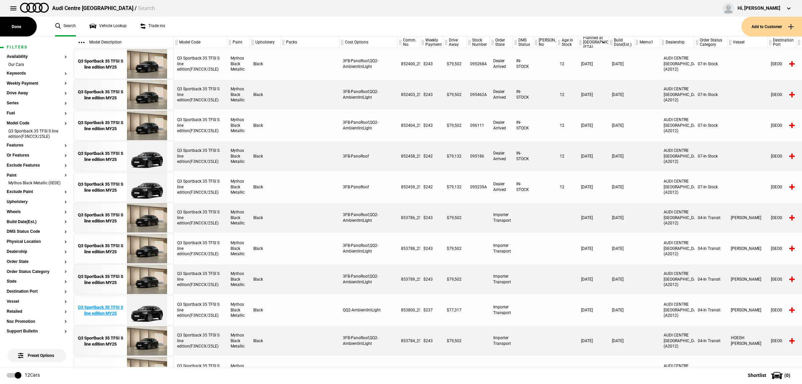
click at [152, 311] on img at bounding box center [147, 310] width 46 height 30
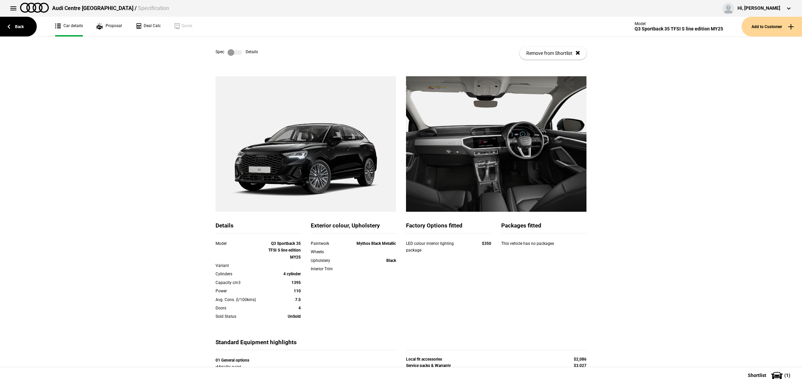
click at [239, 51] on label at bounding box center [235, 52] width 15 height 7
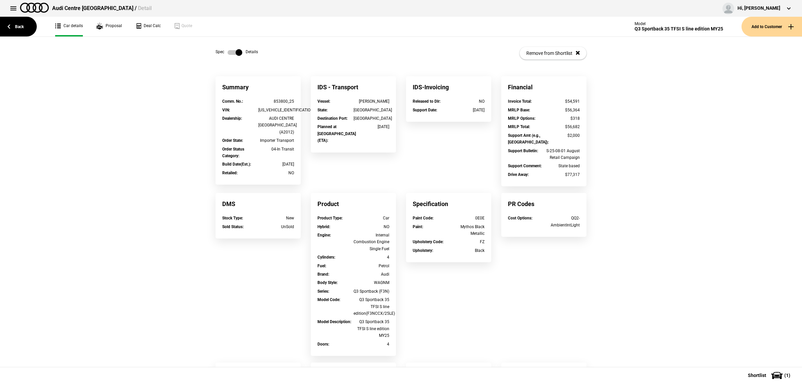
click at [284, 92] on div "Summary" at bounding box center [258, 87] width 85 height 22
drag, startPoint x: 284, startPoint y: 99, endPoint x: 270, endPoint y: 102, distance: 14.9
click at [270, 102] on div "853800_25" at bounding box center [276, 101] width 36 height 7
copy div "853800"
click at [235, 45] on div "Spec Details Remove from Shortlist" at bounding box center [401, 53] width 371 height 33
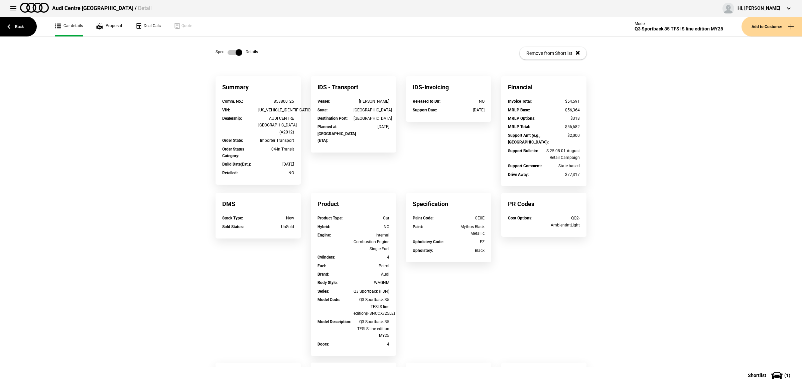
click at [231, 49] on label at bounding box center [235, 52] width 15 height 7
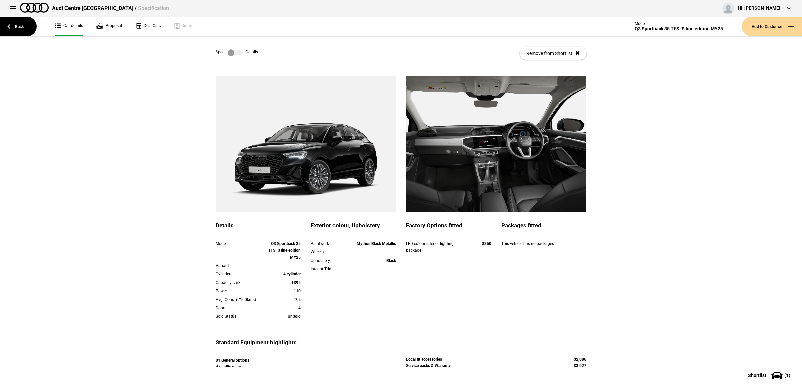
click at [232, 54] on label at bounding box center [235, 52] width 15 height 7
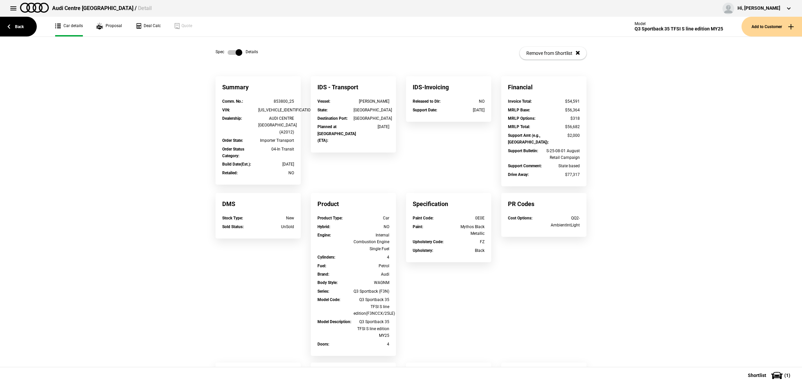
click at [278, 106] on div "Comm. No. : 853800_25" at bounding box center [258, 102] width 82 height 8
click at [280, 113] on div "[US_VEHICLE_IDENTIFICATION_NUMBER]" at bounding box center [276, 110] width 36 height 7
click at [280, 111] on div "[US_VEHICLE_IDENTIFICATION_NUMBER]" at bounding box center [276, 110] width 36 height 7
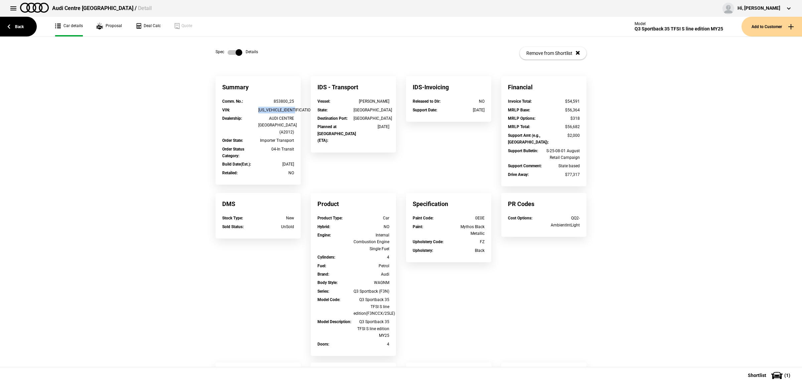
copy div "[US_VEHICLE_IDENTIFICATION_NUMBER]"
